Goal: Task Accomplishment & Management: Manage account settings

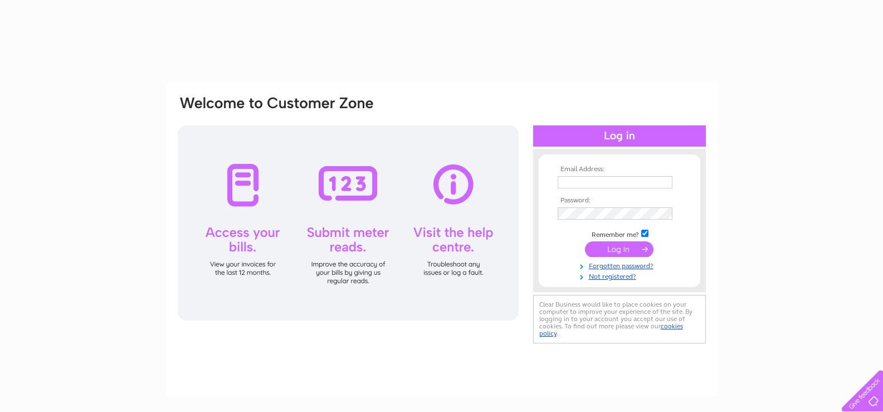
drag, startPoint x: 0, startPoint y: 0, endPoint x: 568, endPoint y: 185, distance: 597.1
click at [568, 185] on input "text" at bounding box center [615, 182] width 115 height 12
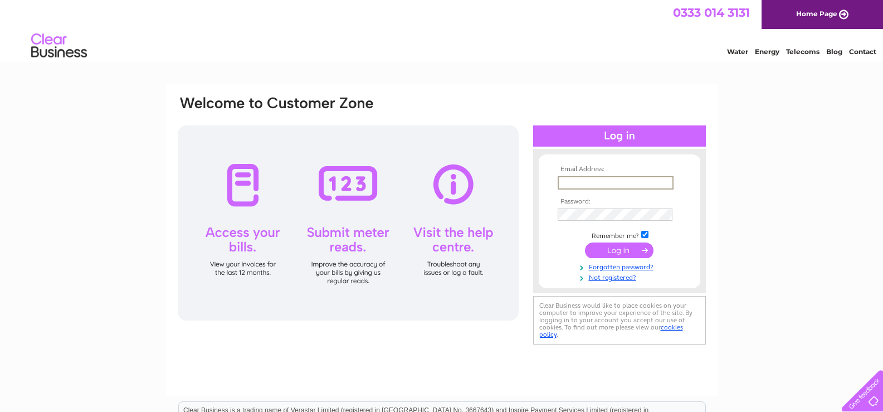
type input "[EMAIL_ADDRESS][DOMAIN_NAME]"
click at [585, 242] on input "submit" at bounding box center [619, 250] width 69 height 16
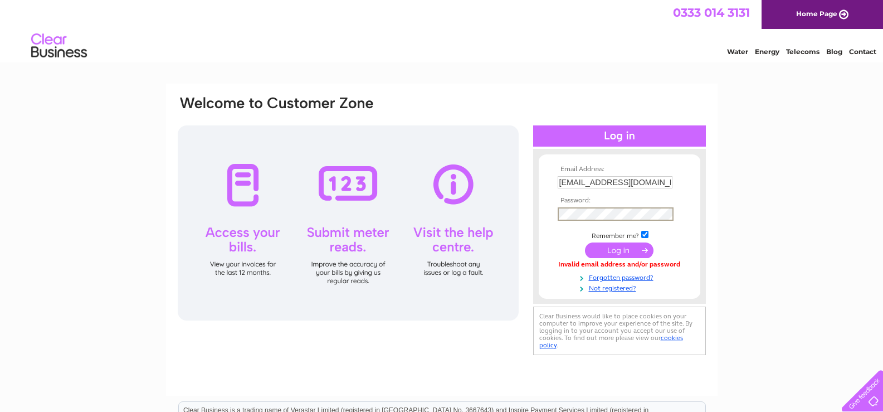
click at [585, 242] on input "submit" at bounding box center [619, 250] width 69 height 16
click at [631, 246] on input "submit" at bounding box center [619, 249] width 69 height 16
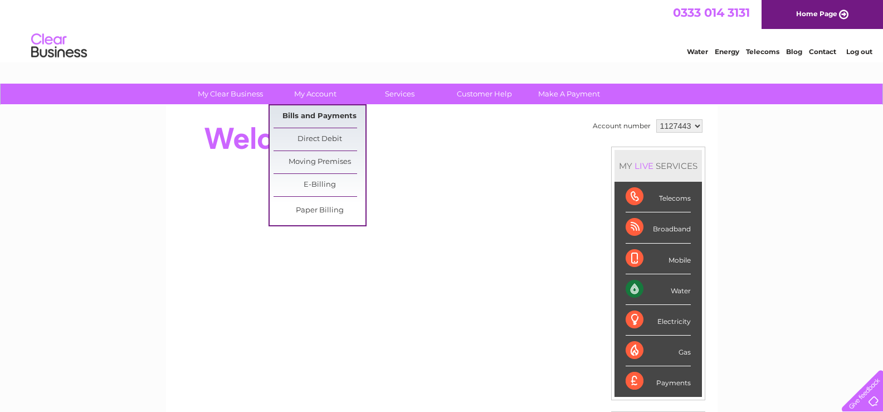
click at [310, 118] on link "Bills and Payments" at bounding box center [319, 116] width 92 height 22
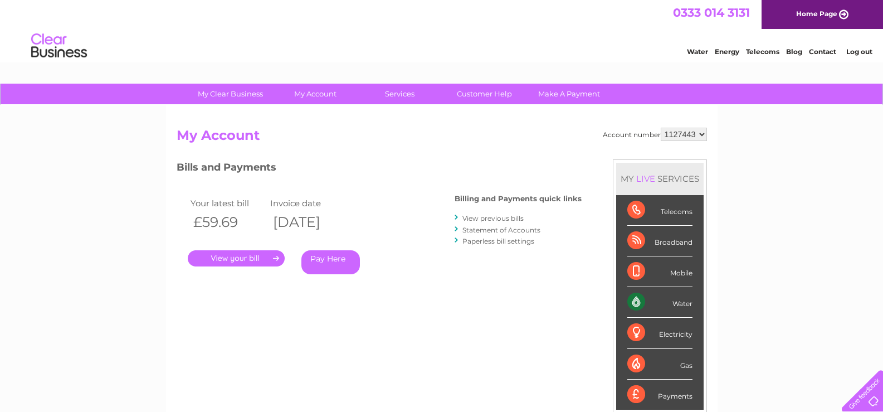
click at [232, 256] on link "." at bounding box center [236, 258] width 97 height 16
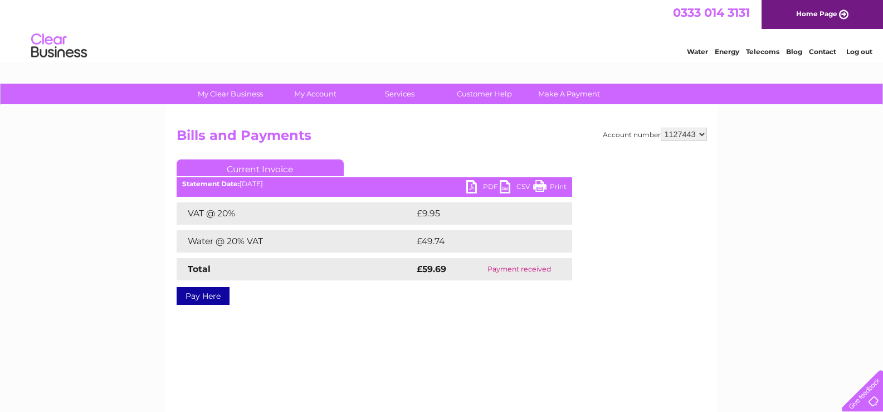
click at [542, 183] on link "Print" at bounding box center [549, 188] width 33 height 16
